Goal: Information Seeking & Learning: Learn about a topic

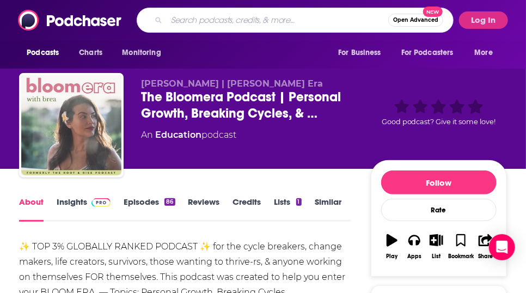
click at [250, 26] on input "Search podcasts, credits, & more..." at bounding box center [278, 19] width 222 height 17
type input "novel pairings"
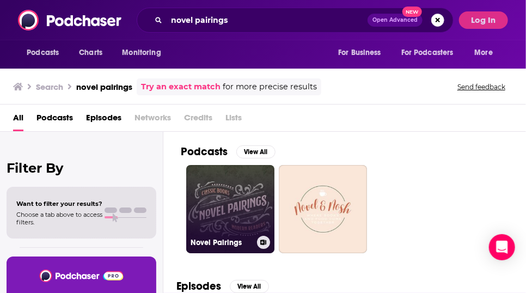
click at [219, 237] on link "Novel Pairings" at bounding box center [230, 209] width 88 height 88
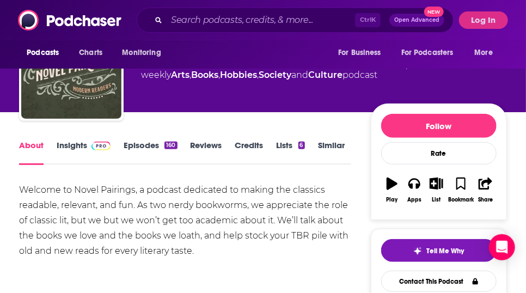
scroll to position [56, 0]
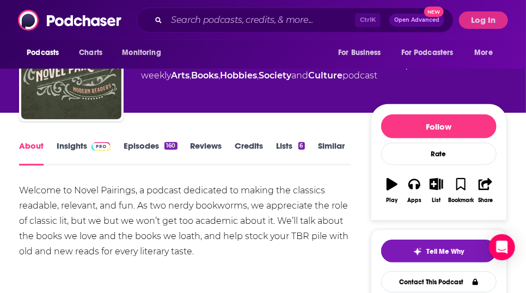
click at [256, 254] on div "Welcome to Novel Pairings, a podcast dedicated to making the classics readable,…" at bounding box center [185, 221] width 332 height 76
click at [149, 163] on link "Episodes 160" at bounding box center [150, 152] width 53 height 25
